Goal: Information Seeking & Learning: Learn about a topic

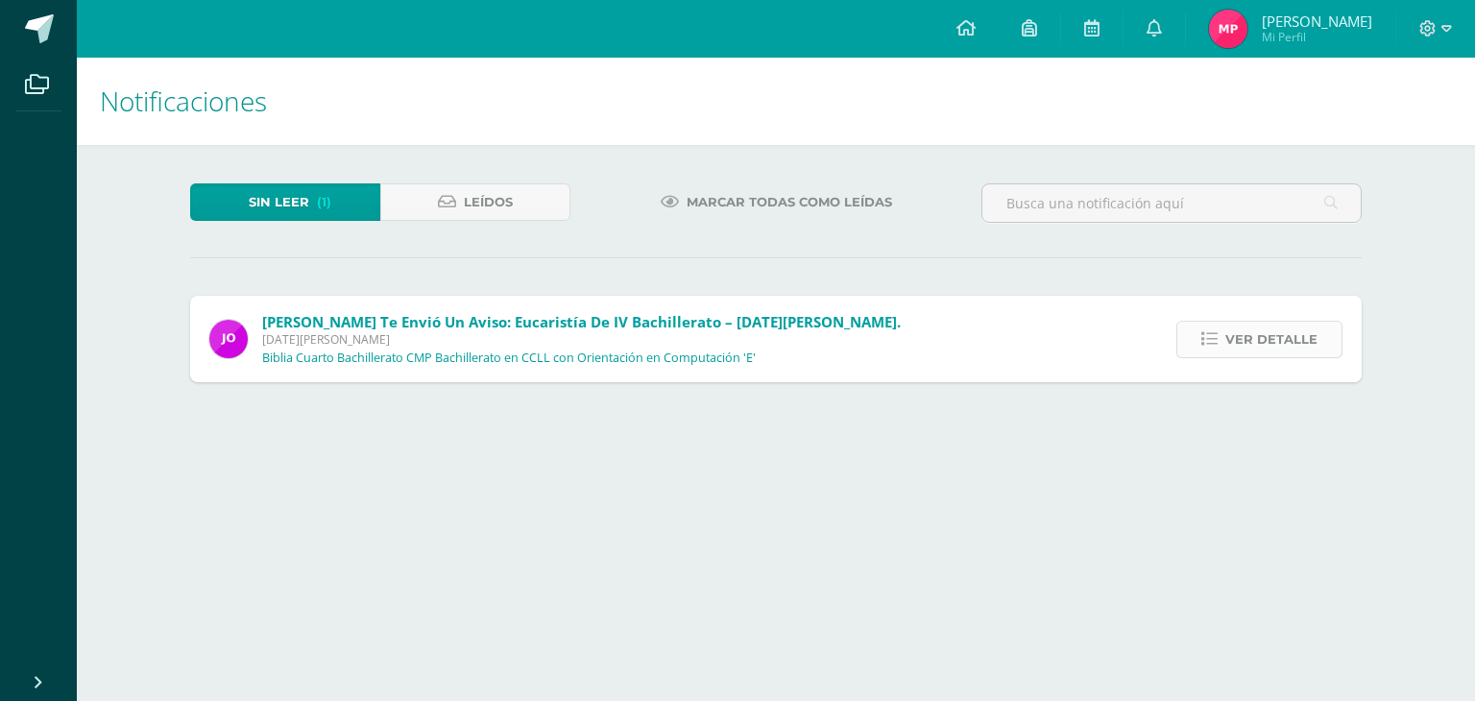
click at [1279, 356] on span "Ver detalle" at bounding box center [1271, 340] width 92 height 36
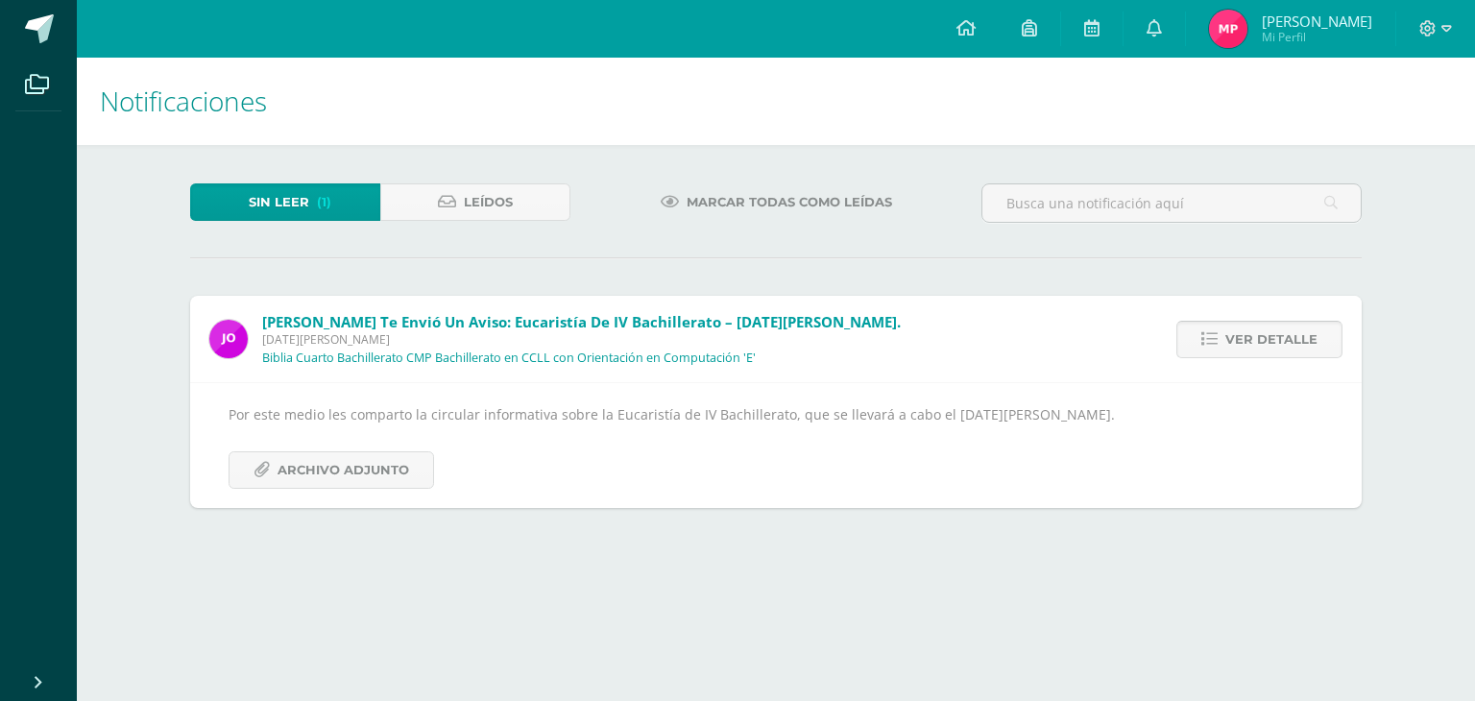
click at [1280, 331] on span "Ver detalle" at bounding box center [1271, 340] width 92 height 36
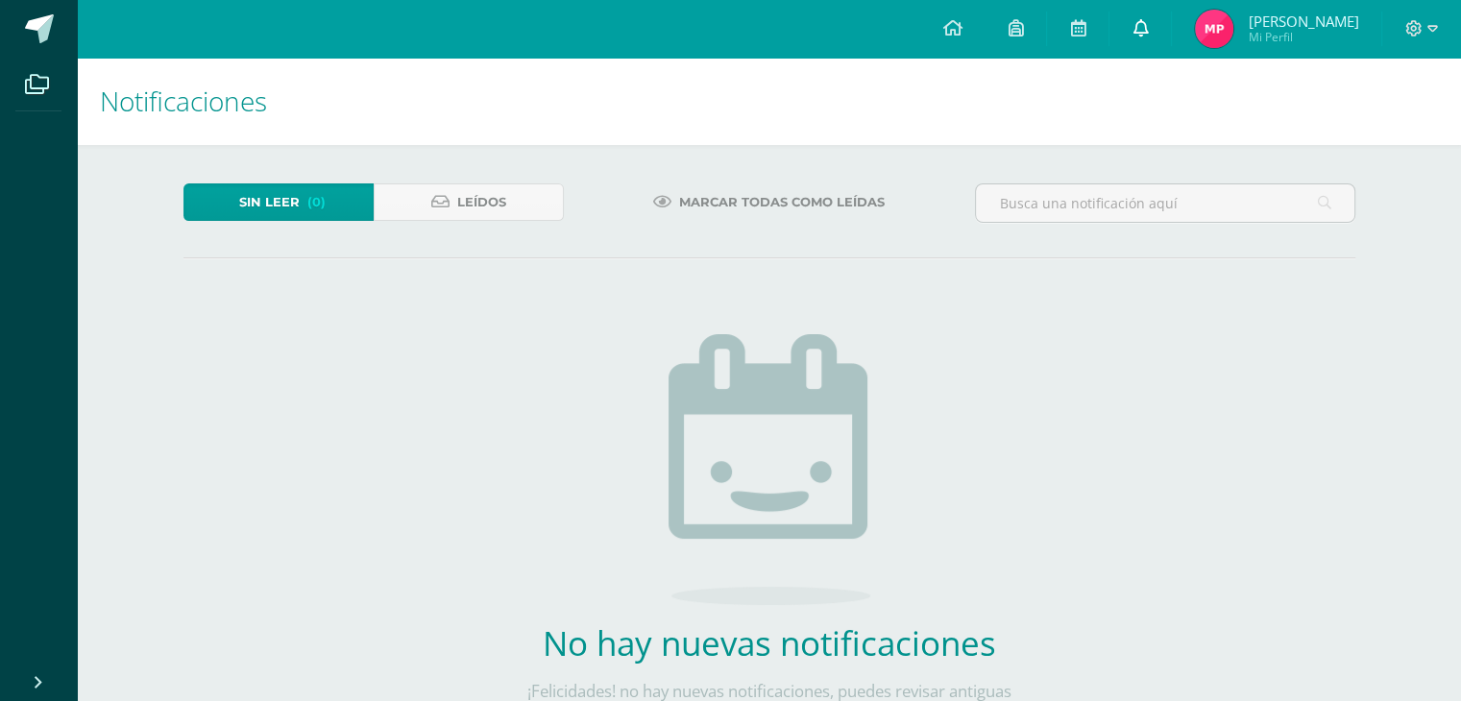
click at [1148, 32] on icon at bounding box center [1139, 27] width 15 height 17
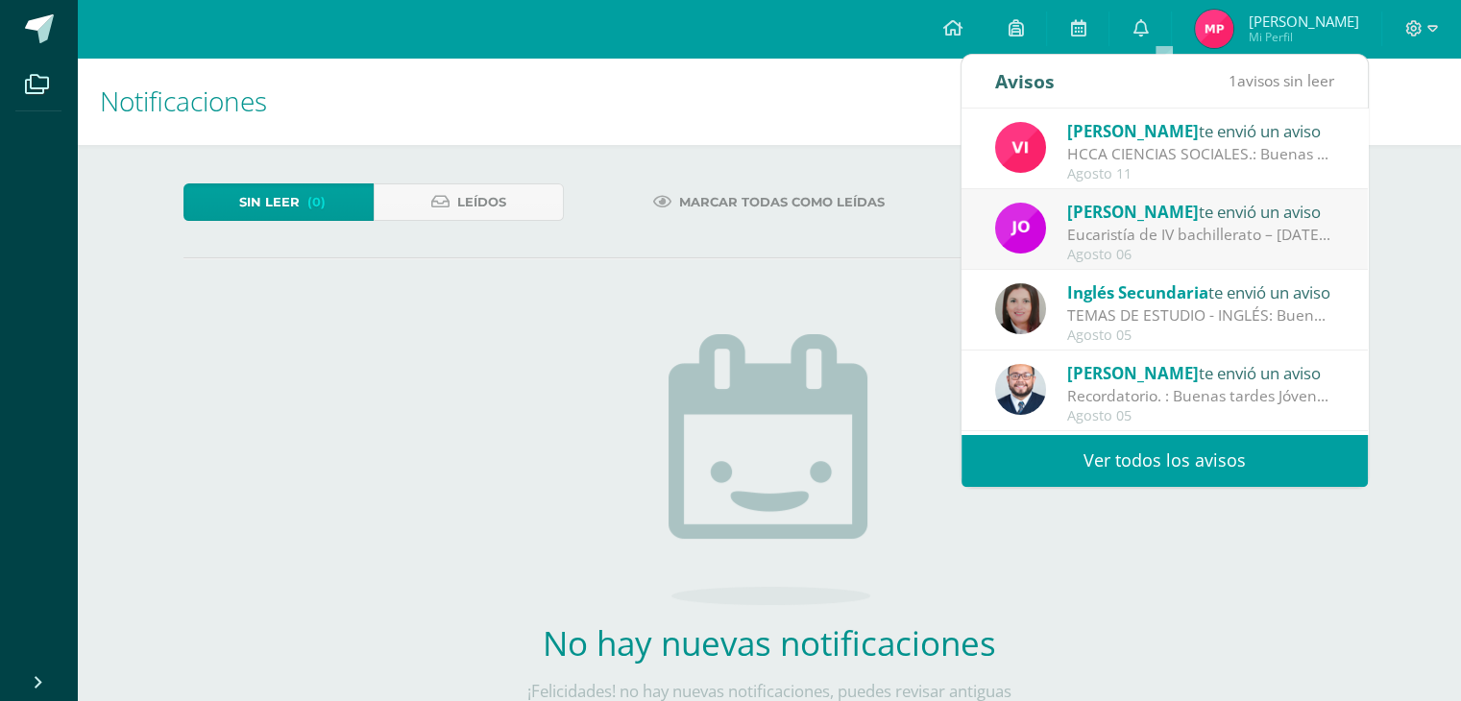
click at [1267, 471] on link "Ver todos los avisos" at bounding box center [1164, 460] width 406 height 53
click at [1268, 461] on link "Ver todos los avisos" at bounding box center [1164, 460] width 406 height 53
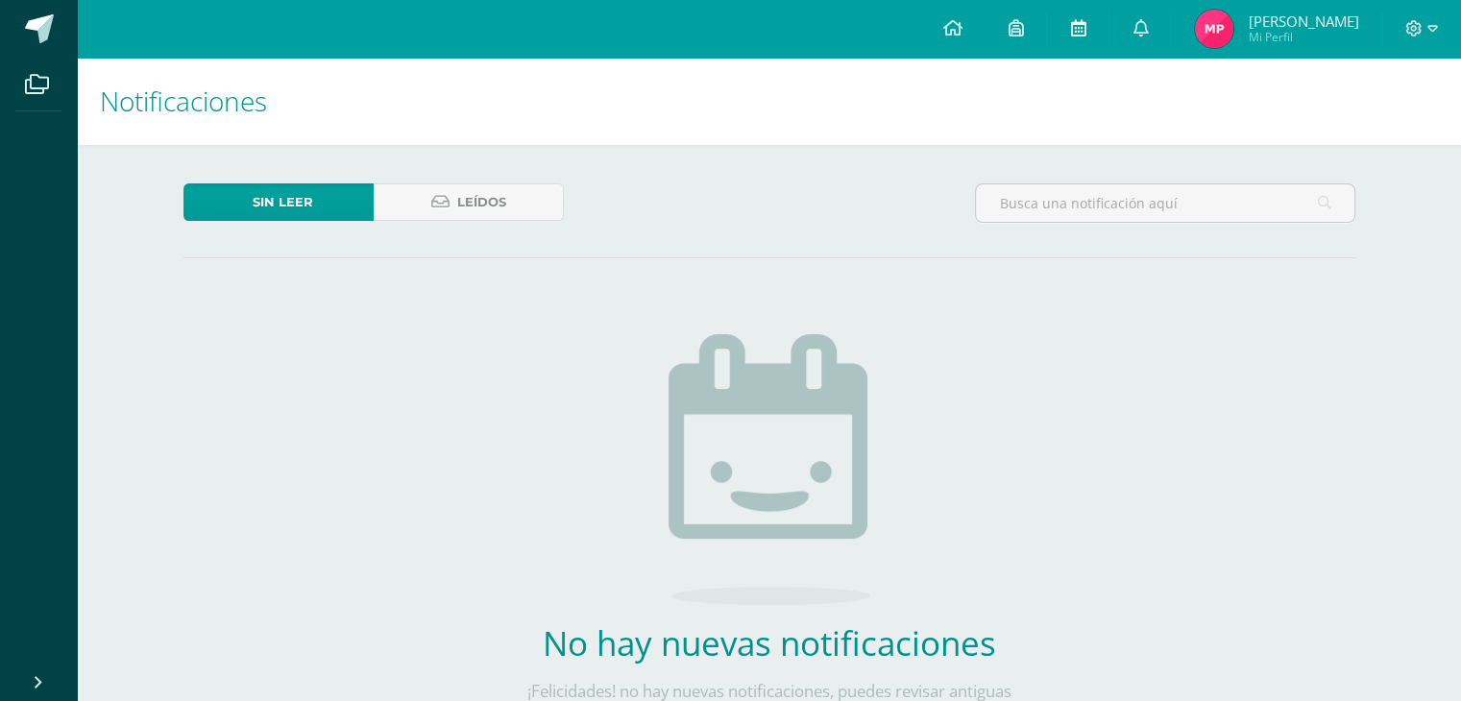
click at [1092, 25] on link at bounding box center [1077, 29] width 61 height 58
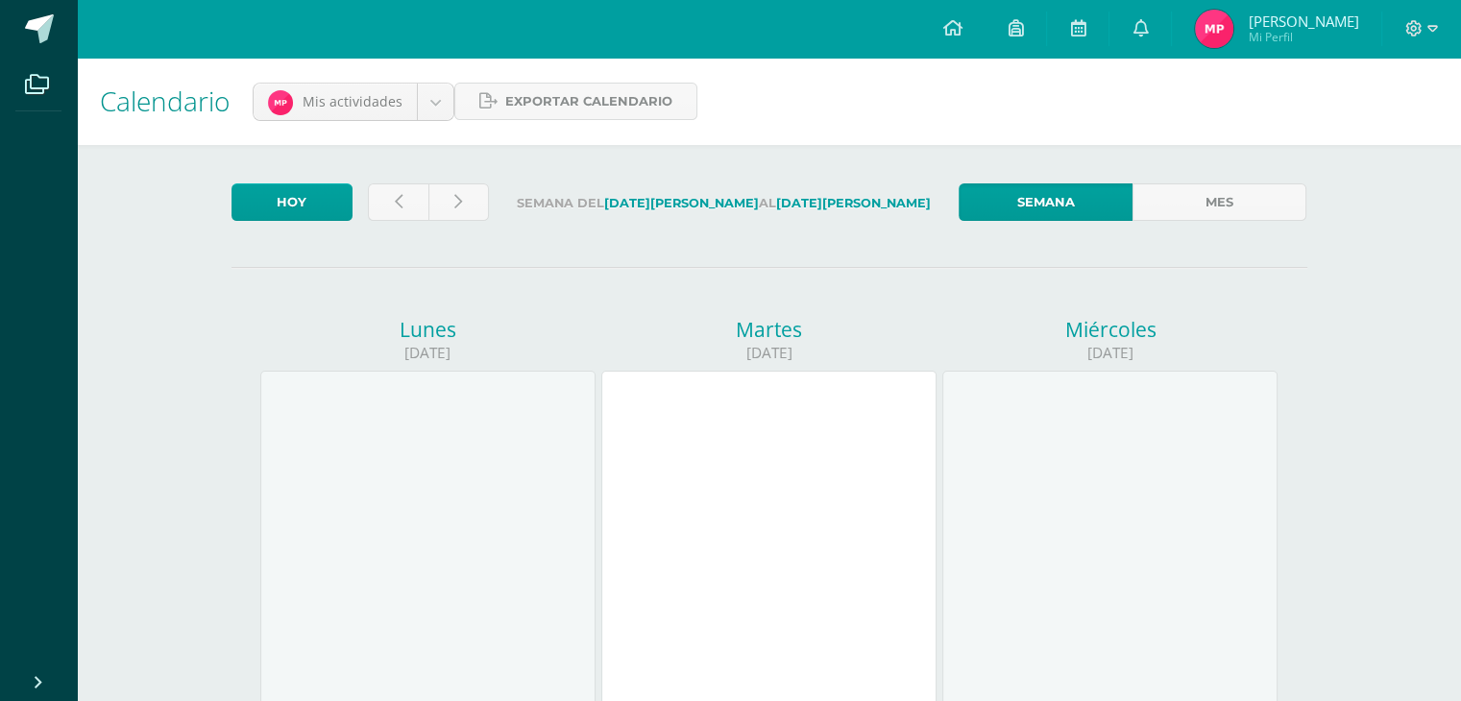
click at [1233, 36] on img at bounding box center [1214, 29] width 38 height 38
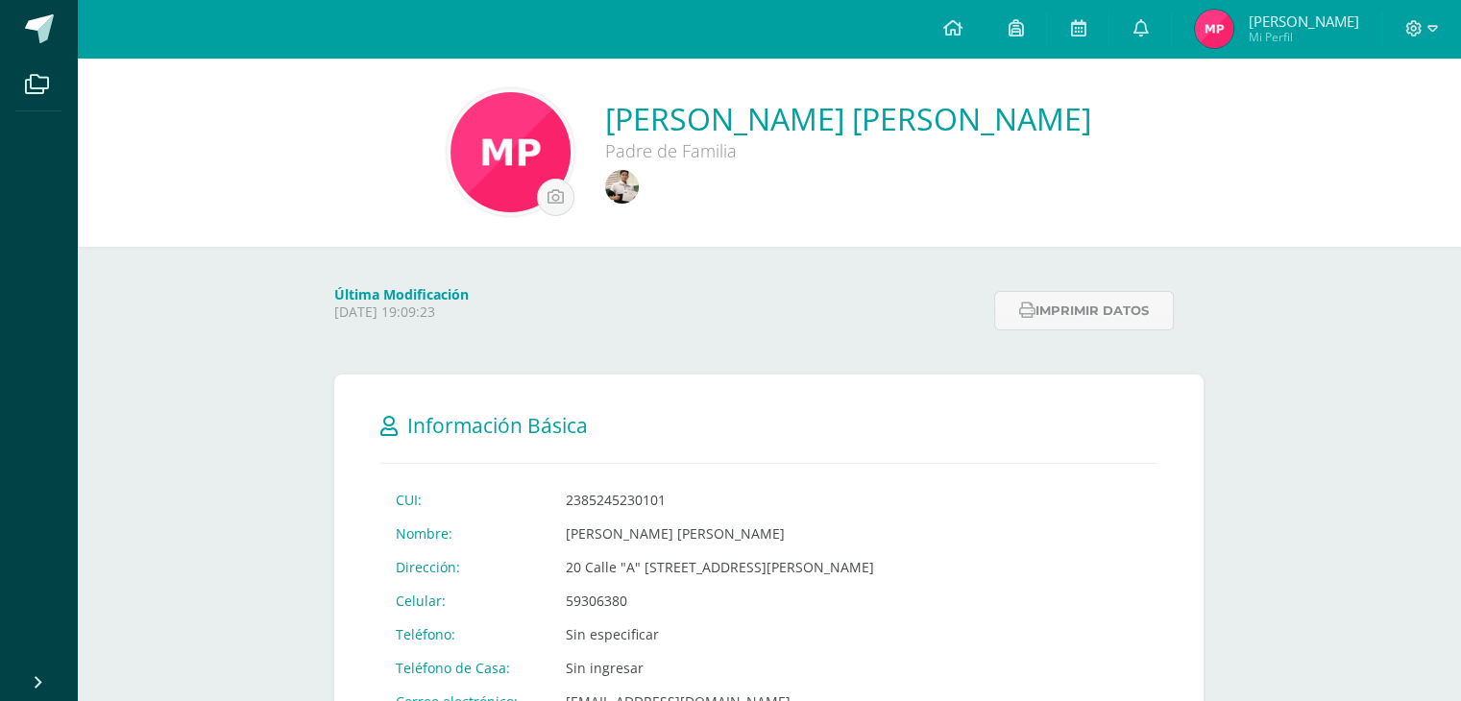
click at [1233, 34] on img at bounding box center [1214, 29] width 38 height 38
click at [605, 189] on img at bounding box center [622, 187] width 34 height 34
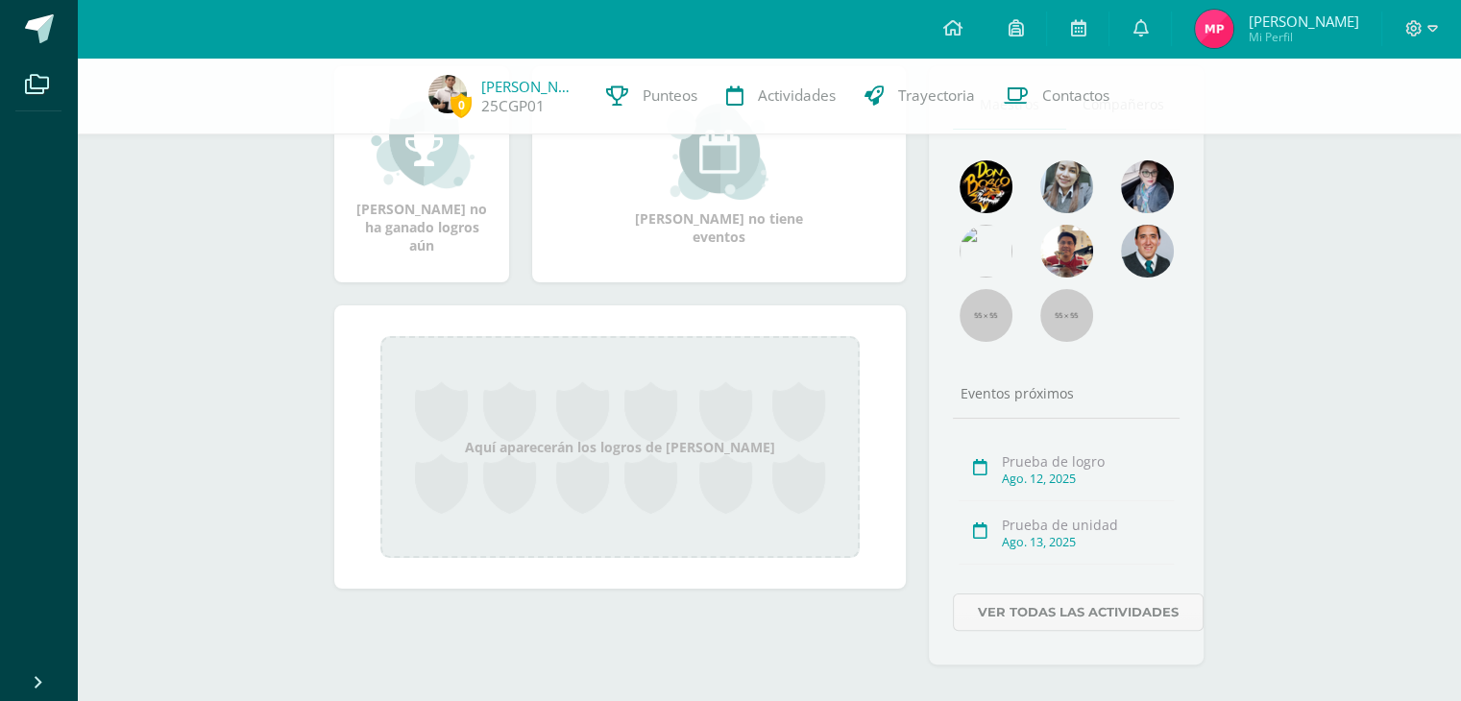
scroll to position [96, 0]
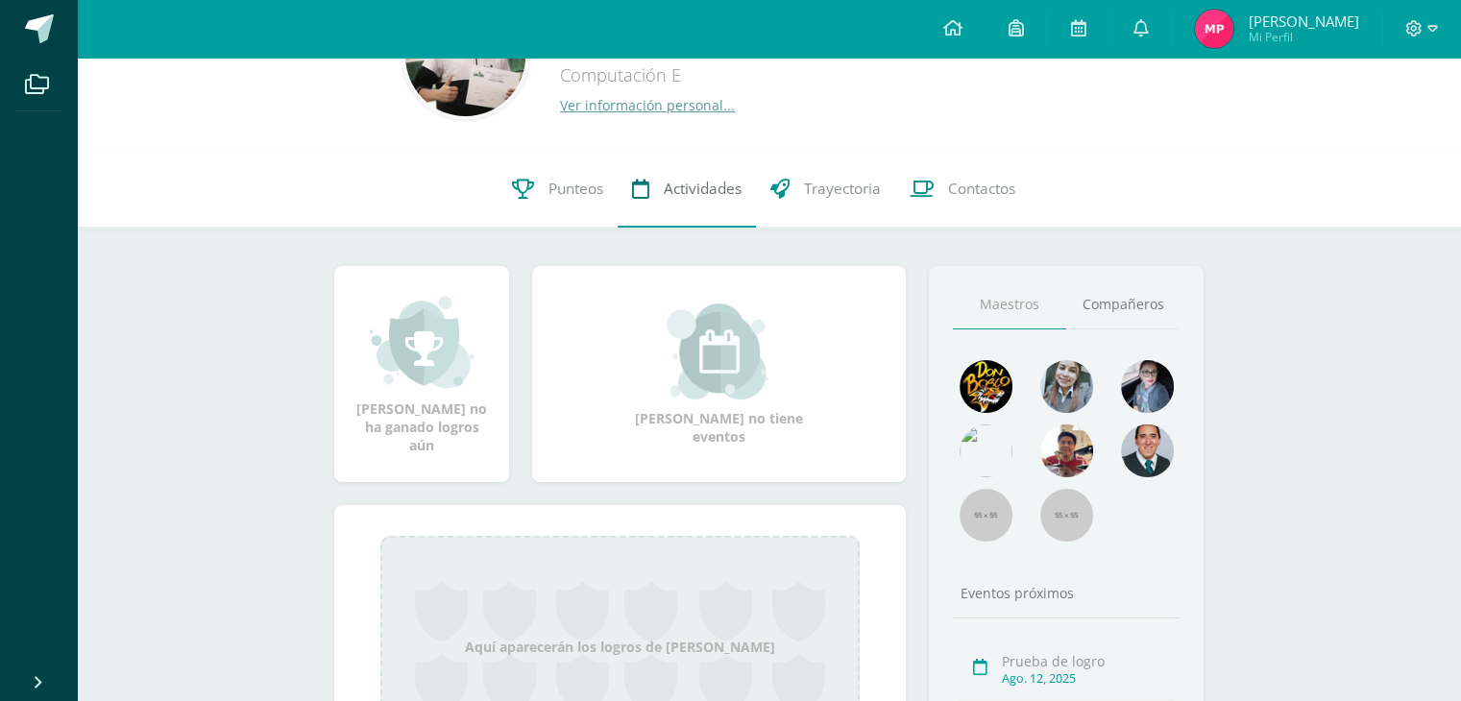
click at [714, 188] on span "Actividades" at bounding box center [703, 189] width 78 height 20
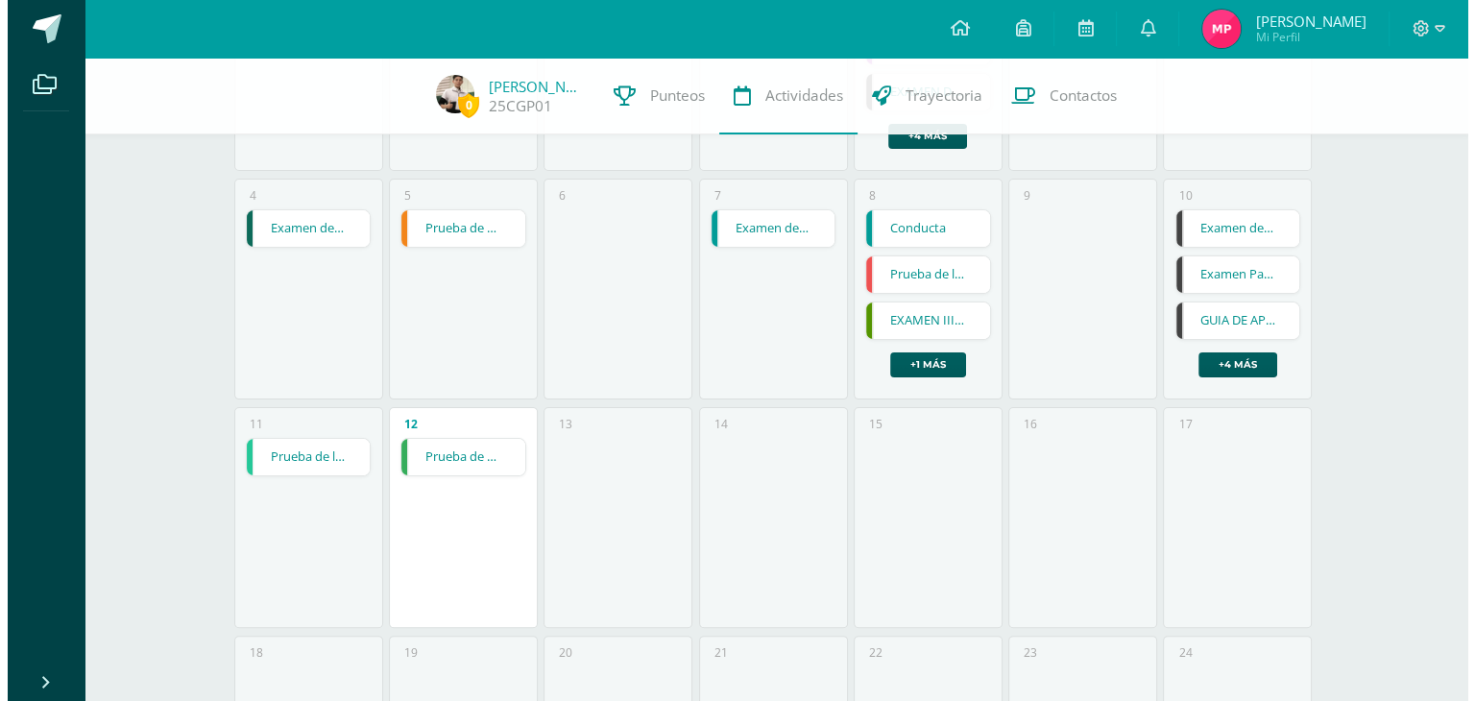
scroll to position [480, 0]
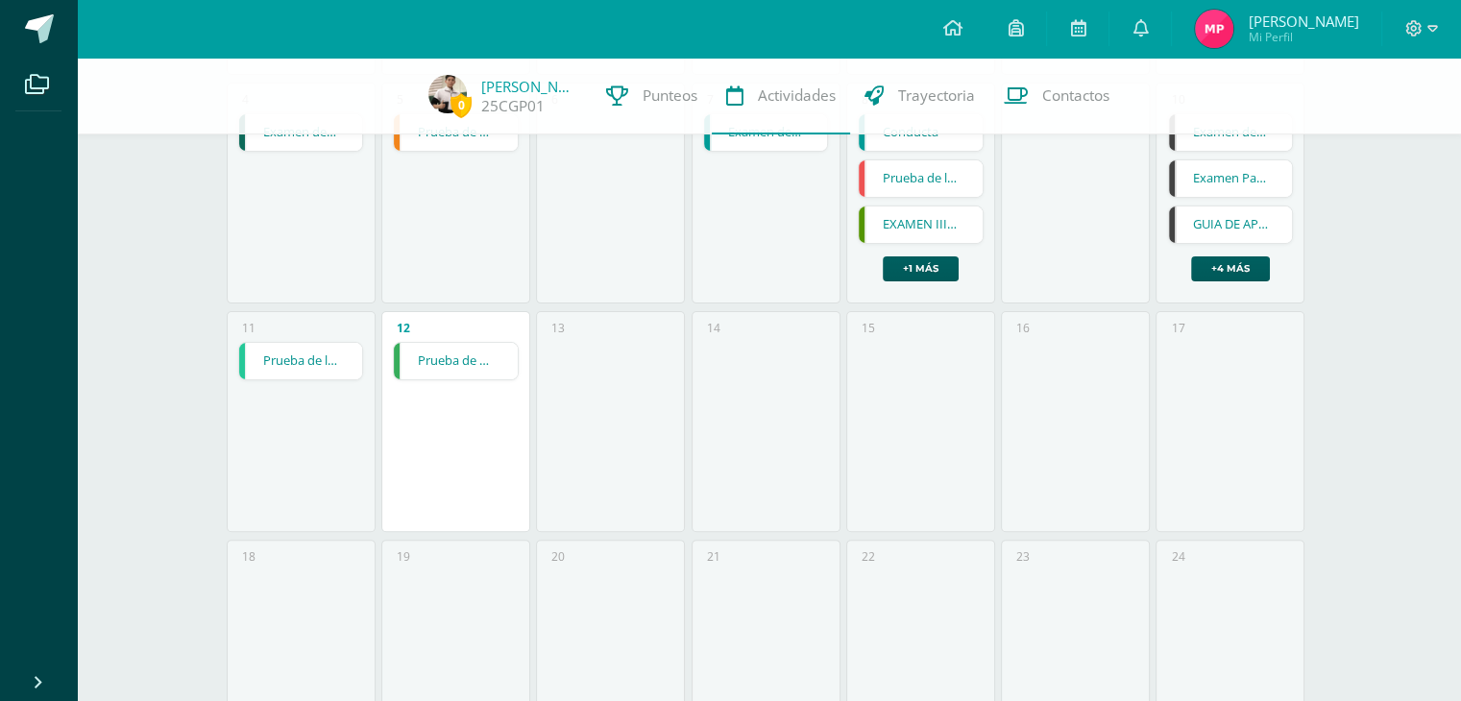
click at [468, 374] on link "Prueba de unidad" at bounding box center [456, 361] width 124 height 36
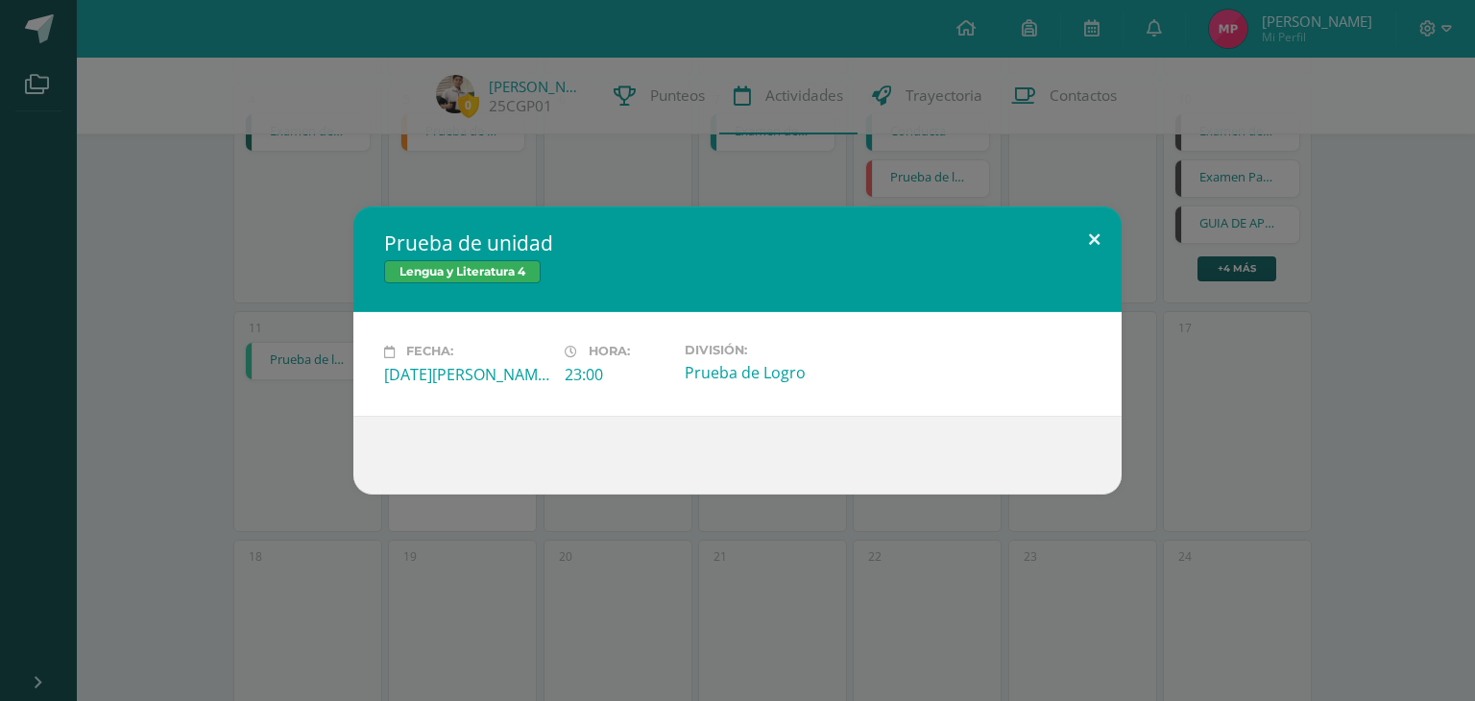
click at [1099, 239] on button at bounding box center [1094, 238] width 55 height 65
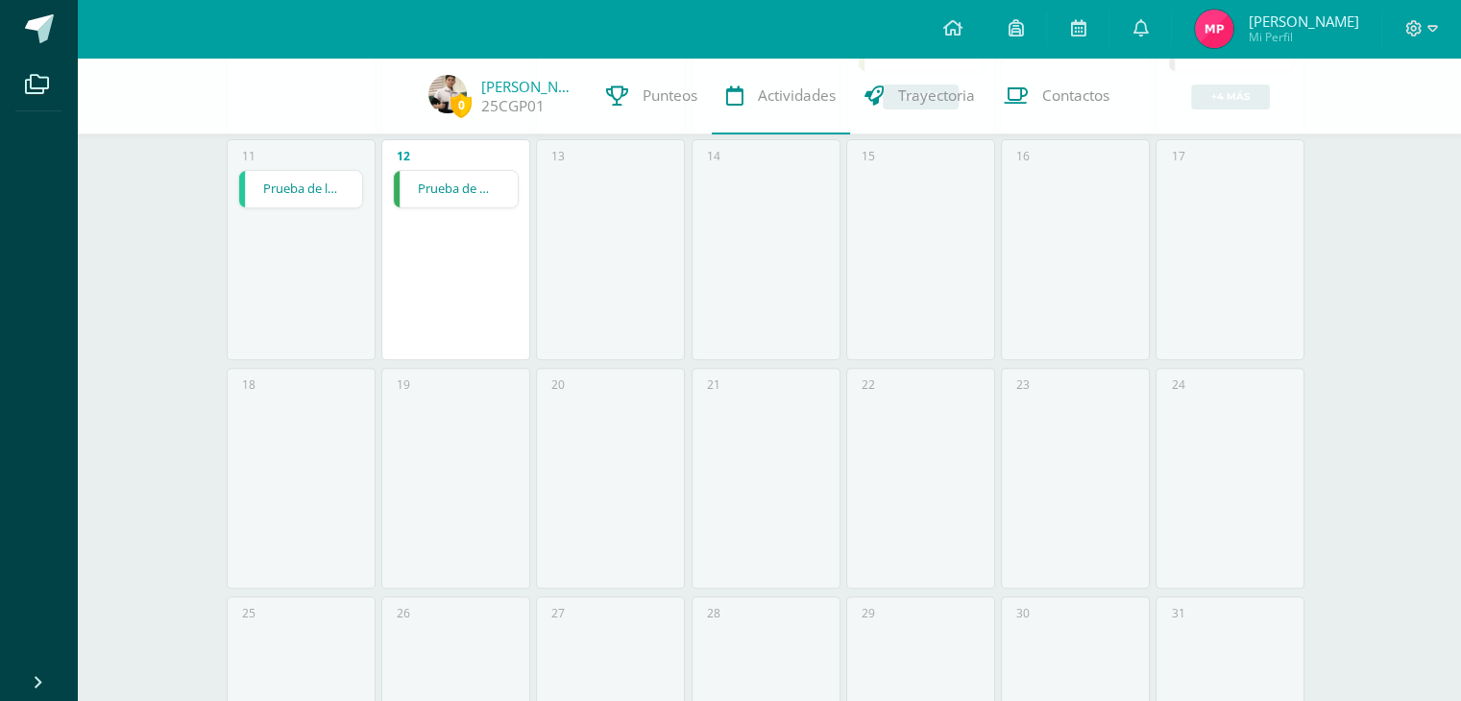
scroll to position [431, 0]
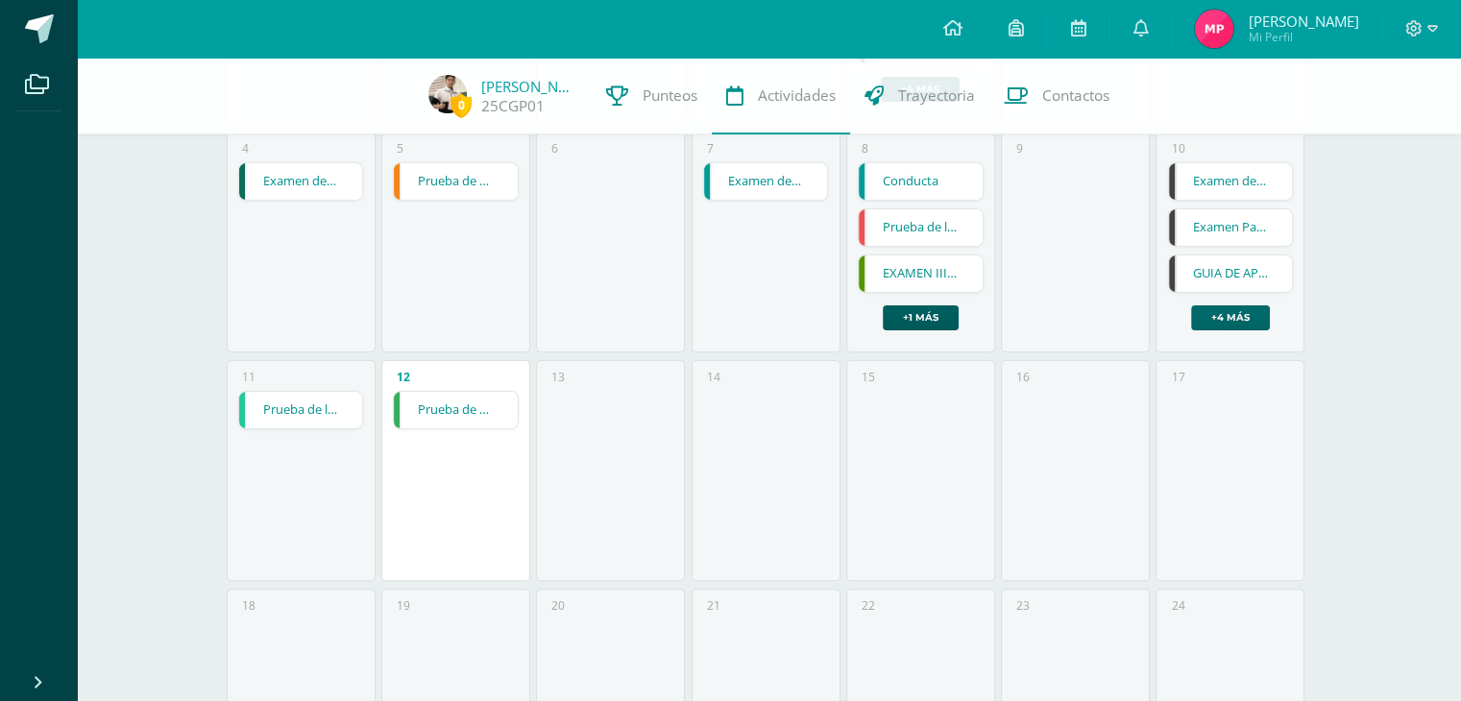
click at [1246, 315] on link "+4 más" at bounding box center [1230, 317] width 79 height 25
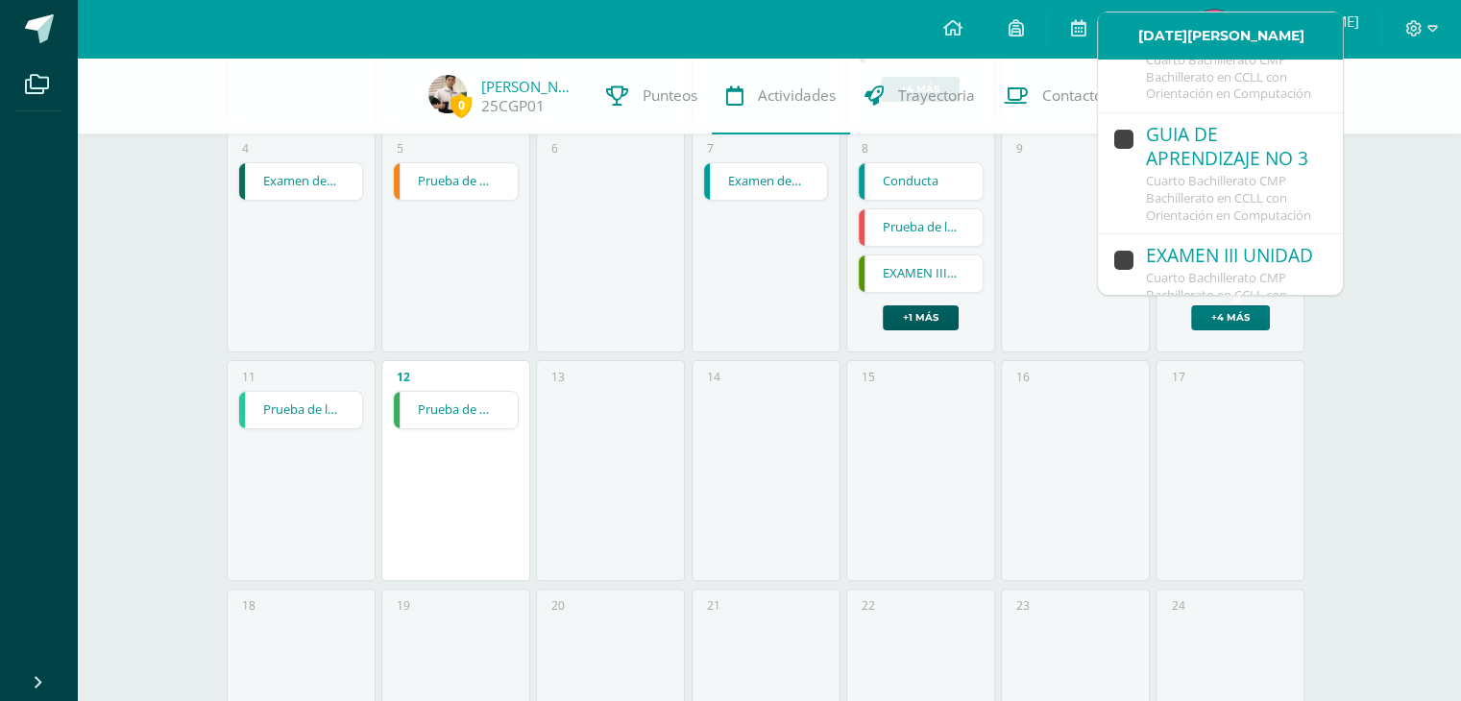
scroll to position [192, 0]
click at [1170, 162] on div "GUIA DE APRENDIZAJE NO 3" at bounding box center [1235, 144] width 178 height 50
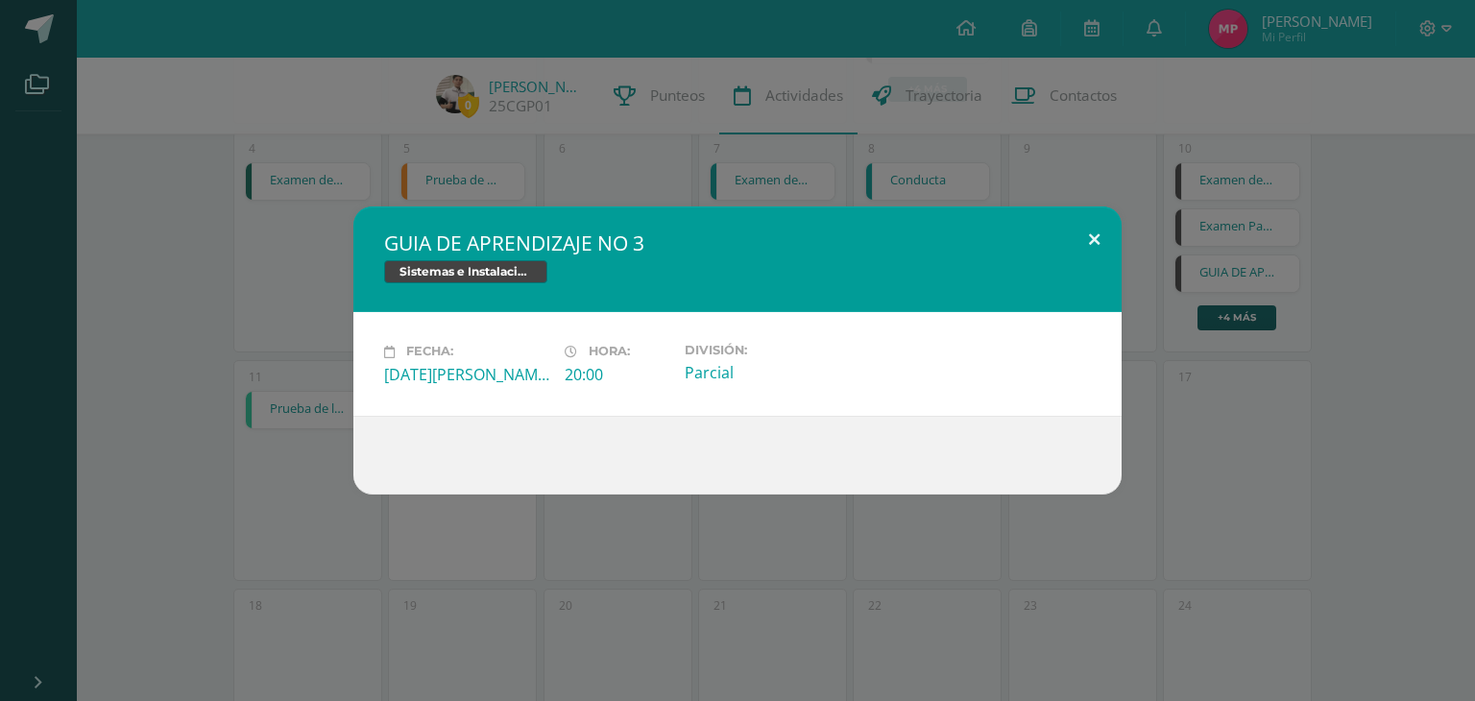
click at [1083, 239] on button at bounding box center [1094, 238] width 55 height 65
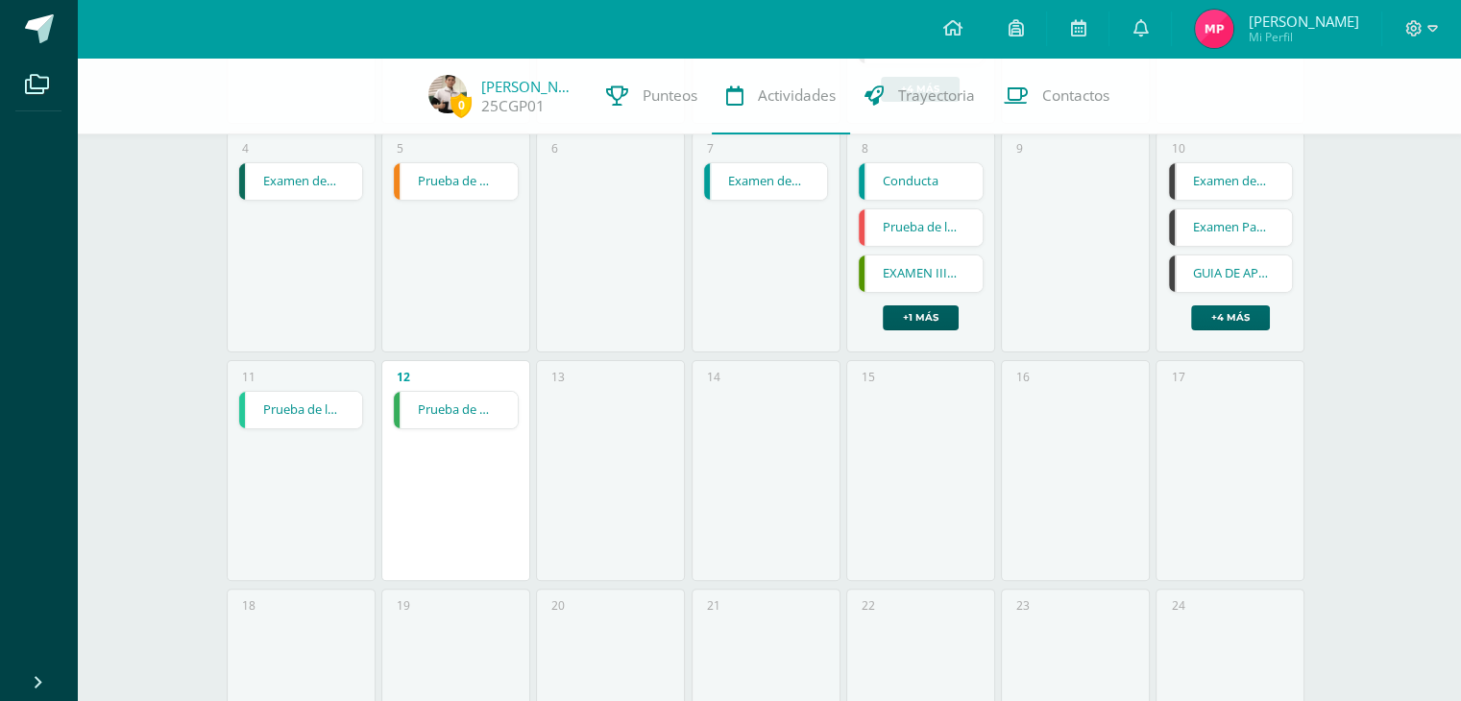
click at [1245, 314] on link "+4 más" at bounding box center [1230, 317] width 79 height 25
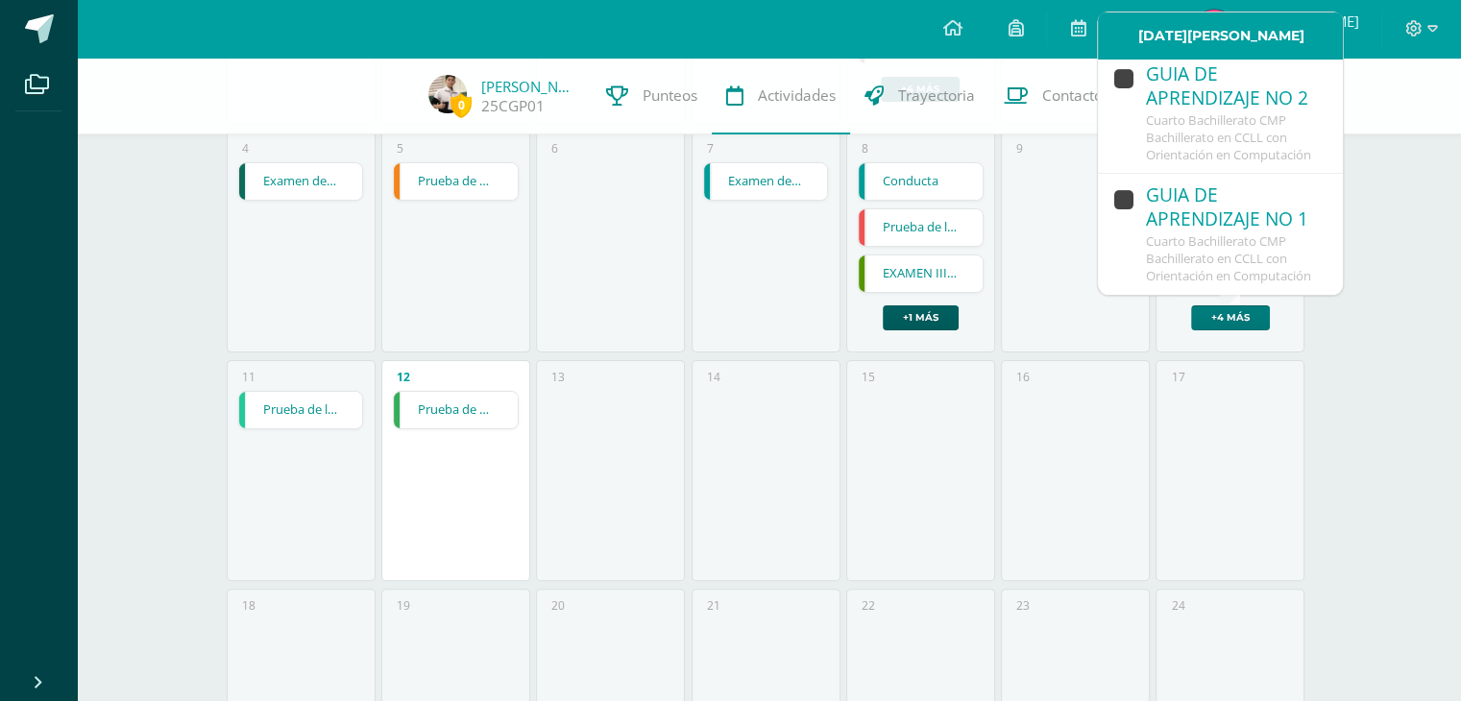
scroll to position [726, 0]
click at [1206, 232] on span "Cuarto Bachillerato CMP Bachillerato en CCLL con Orientación en Computación" at bounding box center [1228, 258] width 165 height 52
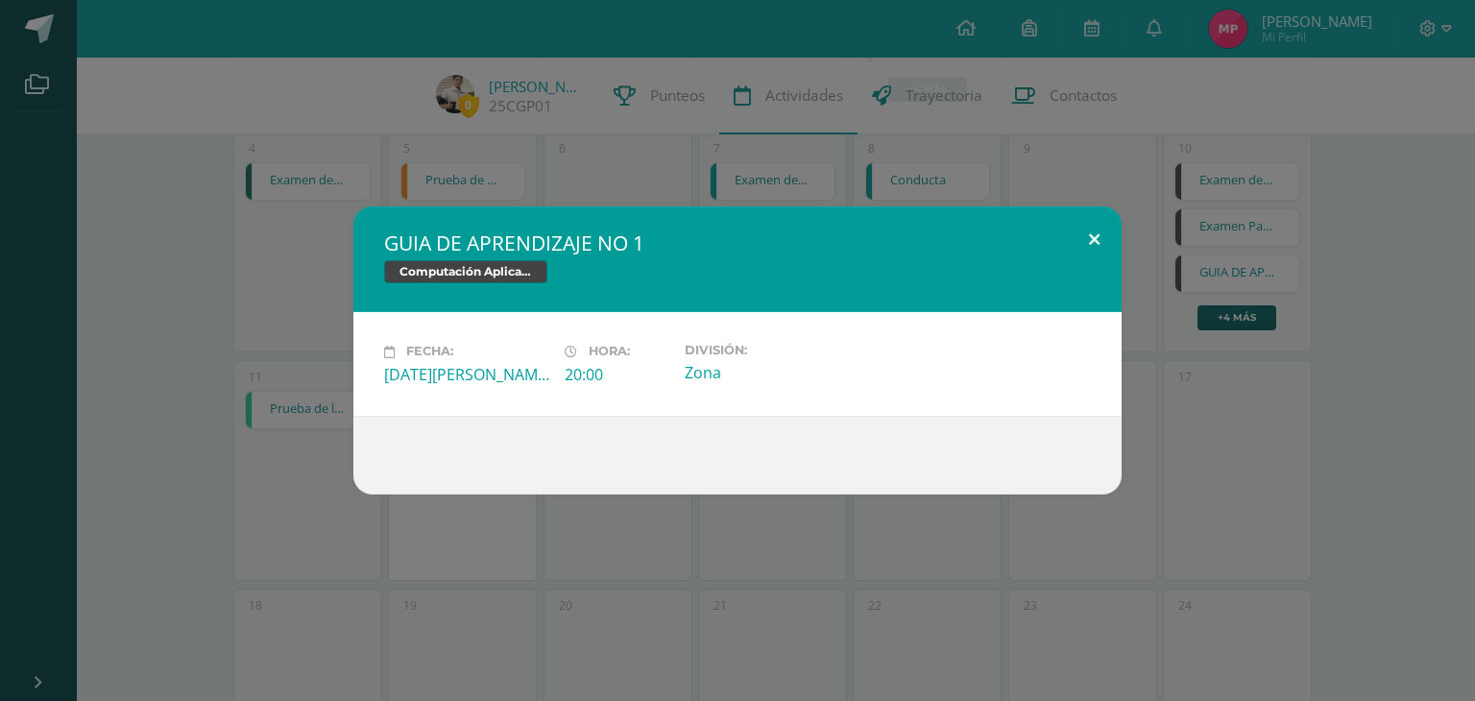
click at [1096, 239] on button at bounding box center [1094, 238] width 55 height 65
